Goal: Navigation & Orientation: Find specific page/section

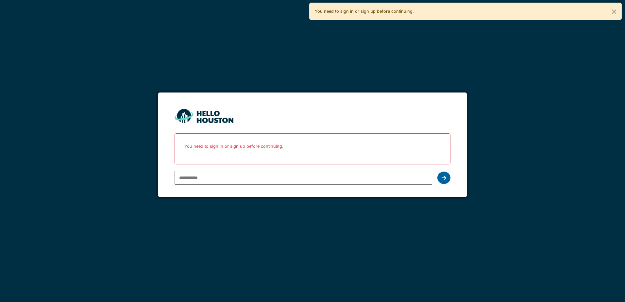
type input "**********"
click at [445, 175] on icon at bounding box center [443, 177] width 5 height 5
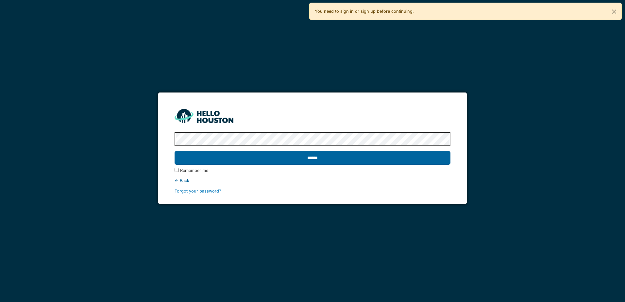
click at [309, 157] on input "******" at bounding box center [311, 158] width 275 height 14
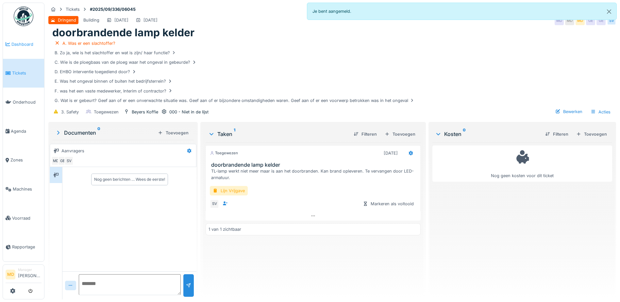
click at [18, 43] on span "Dashboard" at bounding box center [26, 44] width 30 height 6
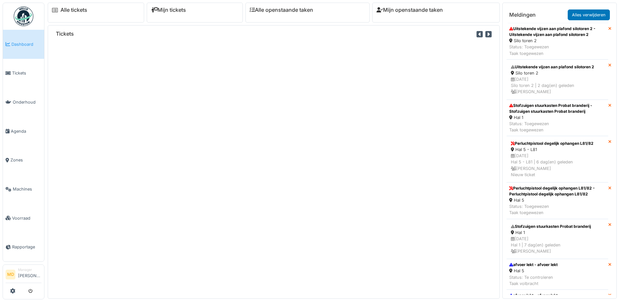
click at [13, 71] on span "Tickets" at bounding box center [26, 73] width 29 height 6
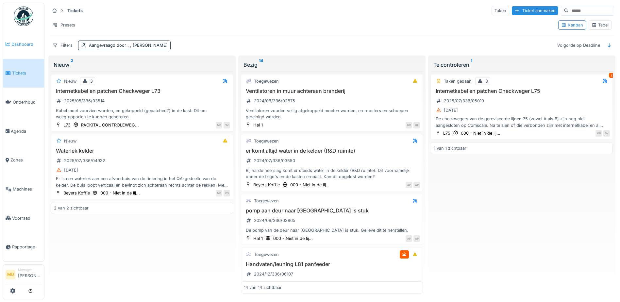
click at [18, 43] on span "Dashboard" at bounding box center [26, 44] width 30 height 6
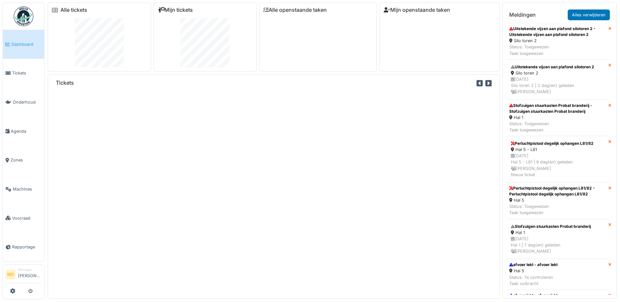
click at [168, 10] on link "Mijn tickets" at bounding box center [175, 10] width 35 height 6
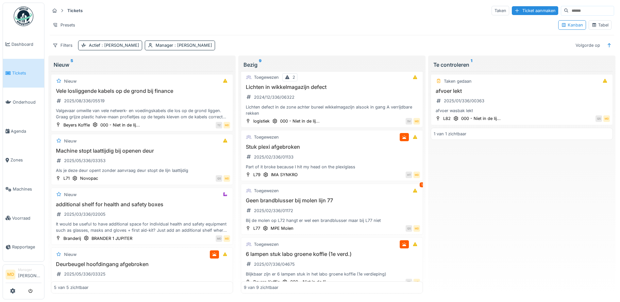
scroll to position [169, 0]
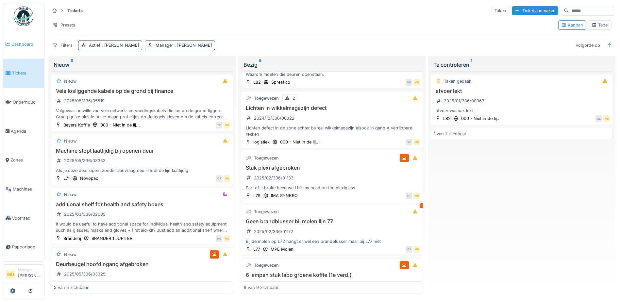
click at [20, 42] on span "Dashboard" at bounding box center [26, 44] width 30 height 6
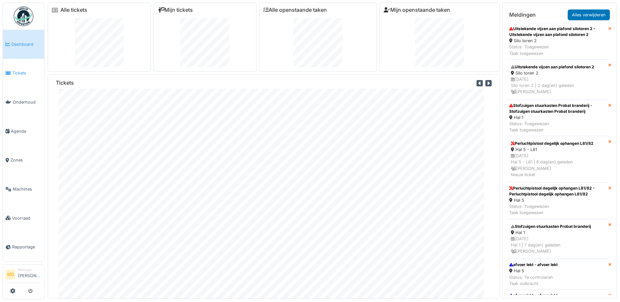
click at [18, 74] on span "Tickets" at bounding box center [26, 73] width 29 height 6
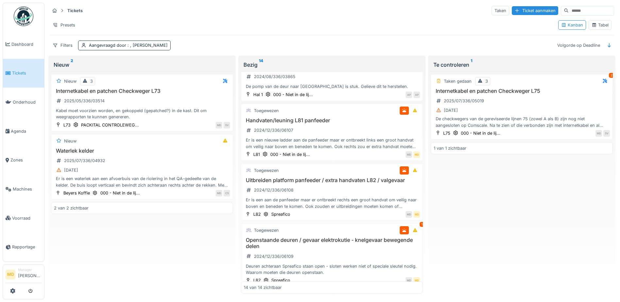
scroll to position [131, 0]
